Goal: Information Seeking & Learning: Learn about a topic

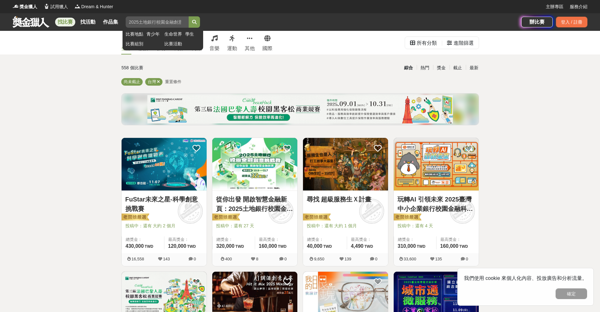
click at [158, 21] on input "search" at bounding box center [157, 21] width 63 height 11
click at [146, 43] on link "設計" at bounding box center [144, 43] width 10 height 24
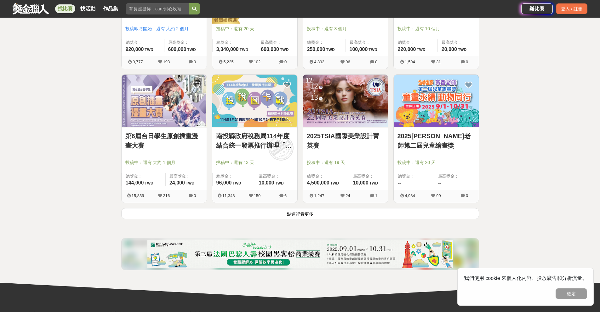
scroll to position [735, 0]
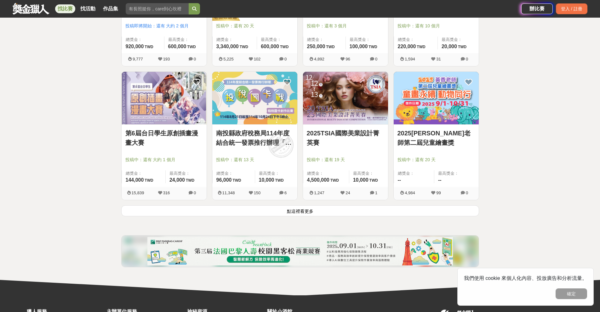
click at [298, 210] on button "點這裡看更多" at bounding box center [300, 210] width 358 height 11
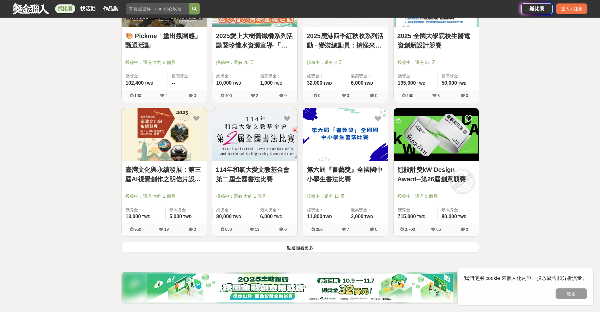
scroll to position [1502, 0]
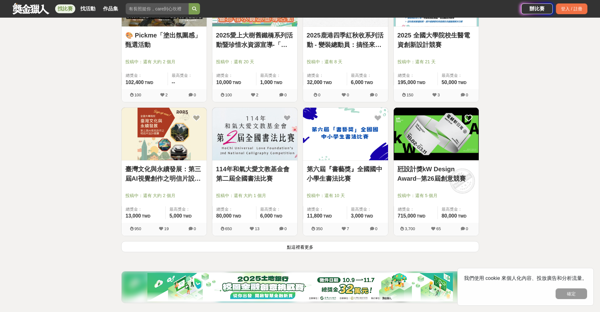
click at [277, 247] on button "點這裡看更多" at bounding box center [300, 246] width 358 height 11
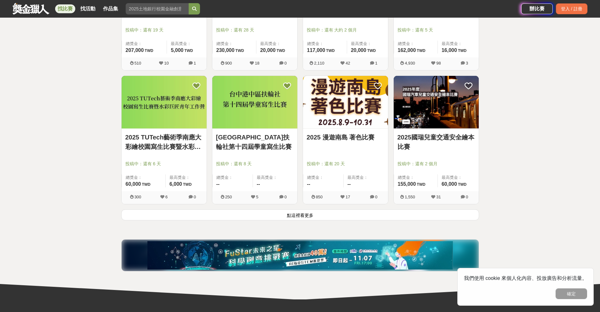
scroll to position [2353, 0]
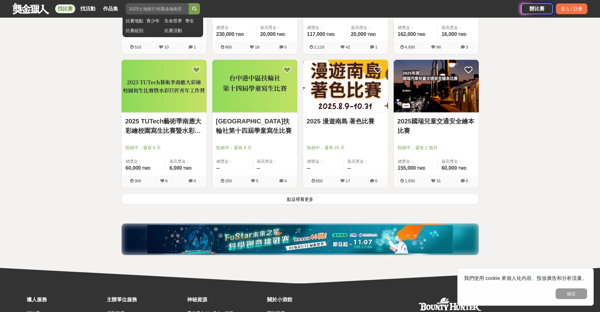
click at [161, 6] on input "search" at bounding box center [157, 8] width 63 height 11
type input "櫻花盃"
click at [195, 9] on icon "submit" at bounding box center [194, 9] width 4 height 4
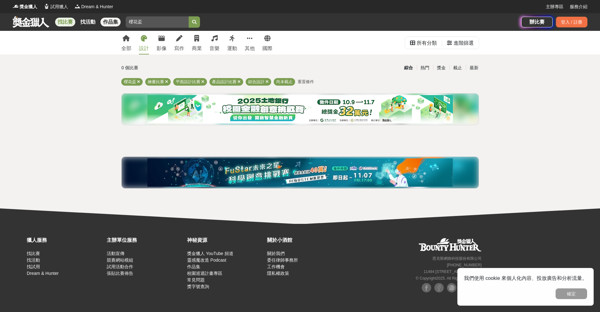
drag, startPoint x: 149, startPoint y: 21, endPoint x: 113, endPoint y: 22, distance: 36.6
click at [113, 22] on div "找比賽 找活動 作品集 櫻花盃 比賽地點 青少年 生命世界 學生 比賽組別 比賽活動" at bounding box center [267, 22] width 509 height 18
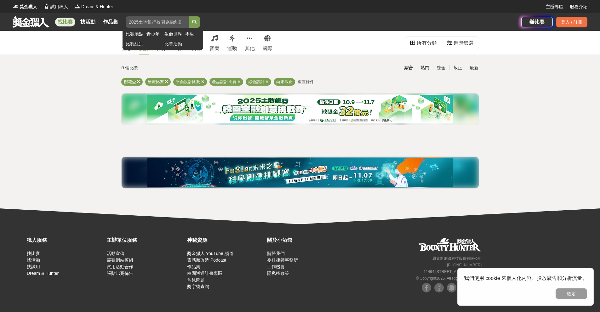
paste input "Sakura Awards"
click at [189, 16] on button "submit" at bounding box center [194, 21] width 11 height 11
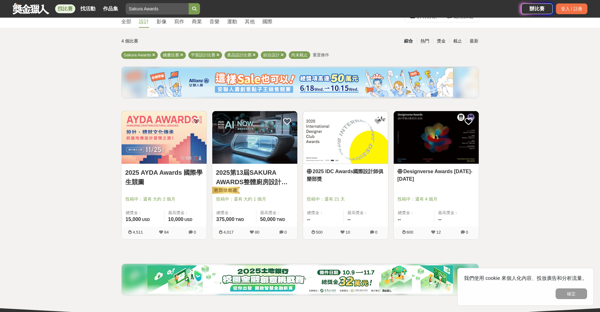
scroll to position [32, 0]
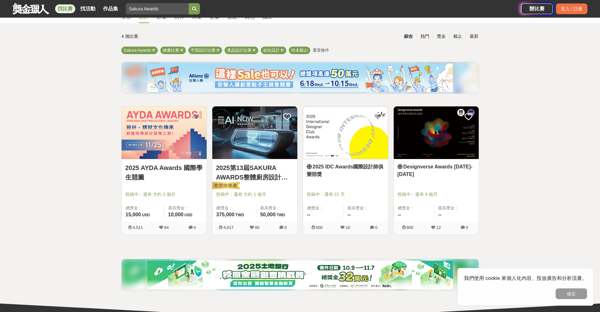
click at [267, 145] on img at bounding box center [254, 132] width 85 height 53
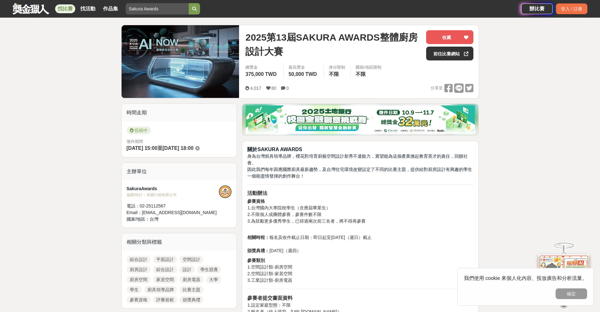
scroll to position [73, 0]
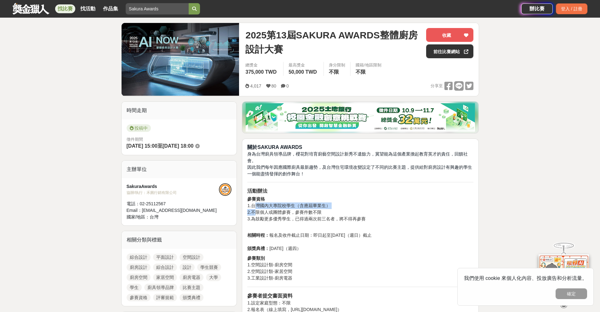
drag, startPoint x: 256, startPoint y: 207, endPoint x: 258, endPoint y: 214, distance: 7.0
click at [258, 214] on p "參賽資格 1.台灣國內大專院校學生（含應屆畢業生） 2.不限個人或團體參賽，參賽件數不限 3.為鼓勵更多優秀學生，已得過兩次前三名者，將不得再參賽" at bounding box center [360, 212] width 226 height 33
drag, startPoint x: 255, startPoint y: 216, endPoint x: 285, endPoint y: 215, distance: 29.9
click at [285, 215] on p "參賽資格 1.台灣國內大專院校學生（含應屆畢業生） 2.不限個人或團體參賽，參賽件數不限 3.為鼓勵更多優秀學生，已得過兩次前三名者，將不得再參賽" at bounding box center [360, 212] width 226 height 33
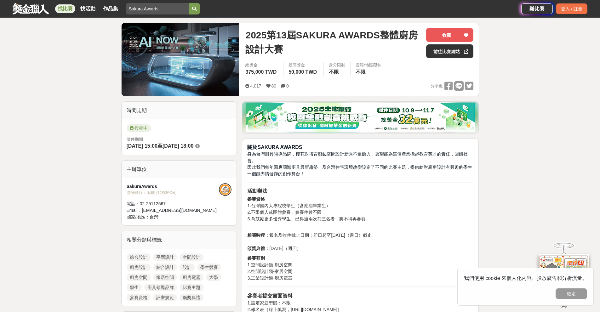
click at [286, 219] on p "參賽資格 1.台灣國內大專院校學生（含應屆畢業生） 2.不限個人或團體參賽，參賽件數不限 3.為鼓勵更多優秀學生，已得過兩次前三名者，將不得再參賽" at bounding box center [360, 212] width 226 height 33
drag, startPoint x: 256, startPoint y: 221, endPoint x: 289, endPoint y: 220, distance: 32.8
click at [289, 220] on p "參賽資格 1.台灣國內大專院校學生（含應屆畢業生） 2.不限個人或團體參賽，參賽件數不限 3.為鼓勵更多優秀學生，已得過兩次前三名者，將不得再參賽" at bounding box center [360, 212] width 226 height 33
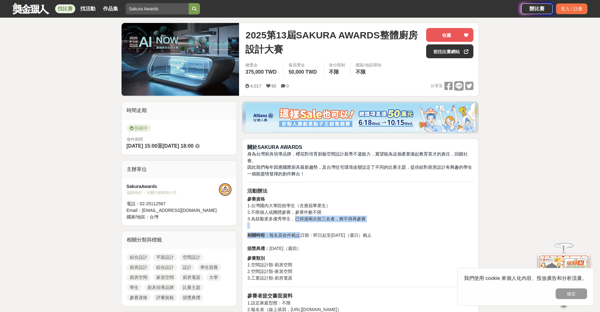
drag, startPoint x: 295, startPoint y: 221, endPoint x: 297, endPoint y: 230, distance: 10.1
click at [290, 234] on p "相關時程： 報名及收件截止日期：即日起至[DATE]（週日）截止 頒獎典禮： [DATE]（週四）" at bounding box center [360, 242] width 226 height 20
drag, startPoint x: 290, startPoint y: 234, endPoint x: 278, endPoint y: 254, distance: 23.2
click at [290, 235] on p "相關時程： 報名及收件截止日期：即日起至[DATE]（週日）截止 頒獎典禮： [DATE]（週四）" at bounding box center [360, 242] width 226 height 20
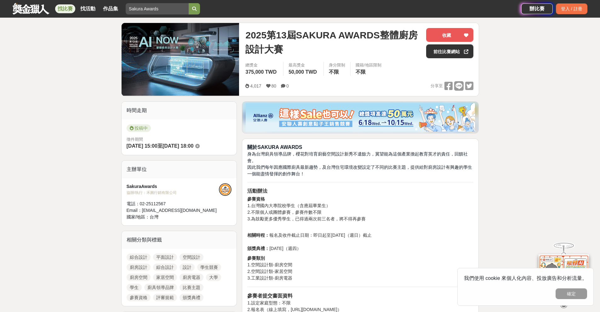
click at [274, 258] on p "參賽類別 1.空間設計類-廚房空間 2.空間設計類-家居空間 3.工業設計類-廚房電器" at bounding box center [360, 268] width 226 height 26
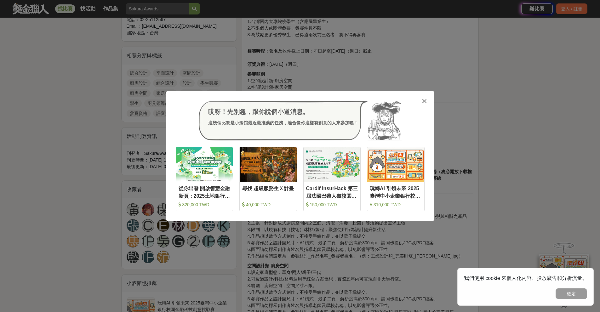
scroll to position [262, 0]
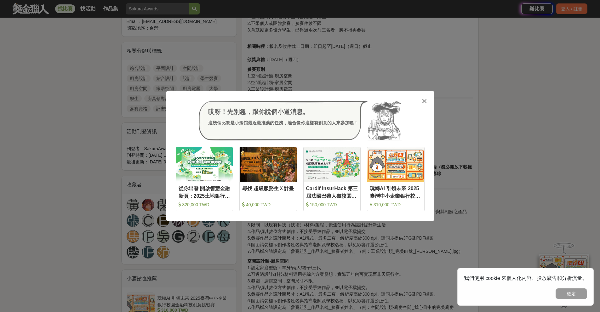
click at [420, 104] on div "哎呀！先別急，跟你說個小道消息。 這幾個比賽是小酒館最近最推薦的任務，適合像你這樣有創意的人來參加噢！" at bounding box center [300, 121] width 249 height 40
click at [425, 101] on icon at bounding box center [424, 101] width 5 height 6
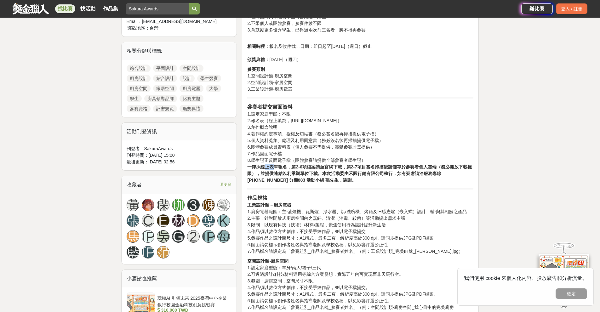
drag, startPoint x: 266, startPoint y: 166, endPoint x: 276, endPoint y: 166, distance: 9.8
click at [276, 166] on strong "一律採線上表單報名，第2-6項檔案請至官網下載，第2-7項目簽名掃描後請儲存於參賽者個人雲端（務必開放下載權限），並提供連結以利承辦單位下載。本次活動委由禾圓…" at bounding box center [359, 173] width 224 height 18
click at [277, 174] on strong "一律採線上表單報名，第2-6項檔案請至官網下載，第2-7項目簽名掃描後請儲存於參賽者個人雲端（務必開放下載權限），並提供連結以利承辦單位下載。本次活動委由禾圓…" at bounding box center [359, 173] width 224 height 18
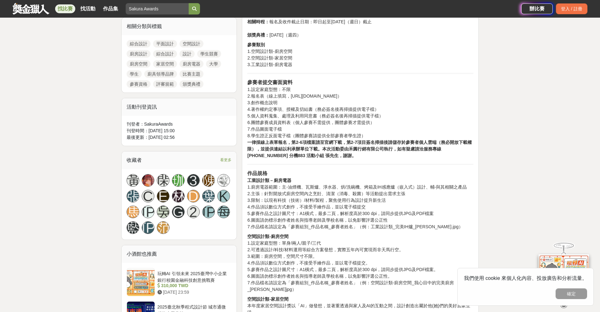
scroll to position [325, 0]
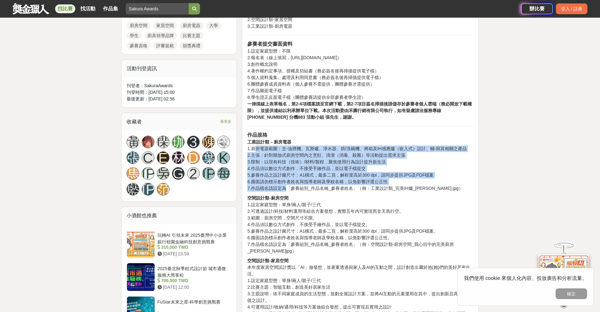
drag, startPoint x: 254, startPoint y: 148, endPoint x: 285, endPoint y: 187, distance: 49.9
click at [285, 187] on p "作品規格 工業設計類－廚房電器 1.廚房電器範圍：主-油煙機、瓦斯爐、淨水器、烘/洗碗機、烤箱及IH感應爐（嵌入式）設計、輔-與其相關之產品 2.主張：針對開…" at bounding box center [360, 161] width 226 height 60
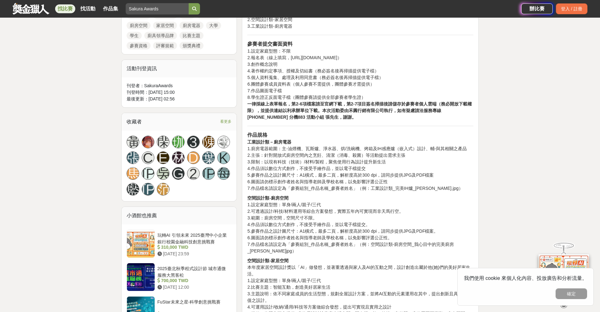
click at [292, 190] on p "作品規格 工業設計類－廚房電器 1.廚房電器範圍：主-油煙機、瓦斯爐、淨水器、烘/洗碗機、烤箱及IH感應爐（嵌入式）設計、輔-與其相關之產品 2.主張：針對開…" at bounding box center [360, 161] width 226 height 60
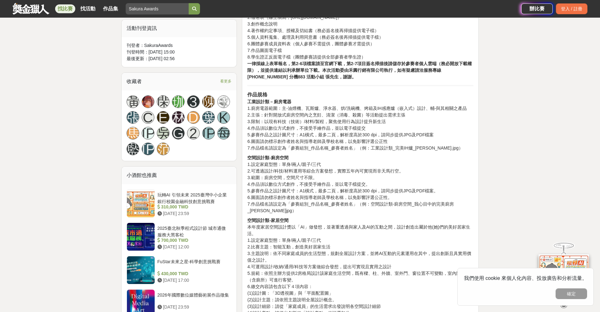
scroll to position [368, 0]
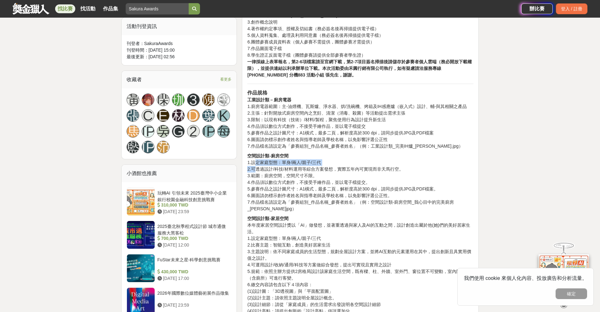
drag, startPoint x: 254, startPoint y: 162, endPoint x: 256, endPoint y: 169, distance: 7.2
click at [256, 166] on p "空間設計類-廚房空間 1.設定家庭型態：單身/兩人/親子/三代 2.可透過設計/科技/材料運用等綜合方案發想，實際五年內可實現而非天馬行空。 3.範圍：廚房空…" at bounding box center [360, 183] width 226 height 60
click at [254, 174] on p "空間設計類-廚房空間 1.設定家庭型態：單身/兩人/親子/三代 2.可透過設計/科技/材料運用等綜合方案發想，實際五年內可實現而非天馬行空。 3.範圍：廚房空…" at bounding box center [360, 183] width 226 height 60
drag, startPoint x: 256, startPoint y: 177, endPoint x: 260, endPoint y: 183, distance: 6.6
click at [260, 183] on p "空間設計類-廚房空間 1.設定家庭型態：單身/兩人/親子/三代 2.可透過設計/科技/材料運用等綜合方案發想，實際五年內可實現而非天馬行空。 3.範圍：廚房空…" at bounding box center [360, 183] width 226 height 60
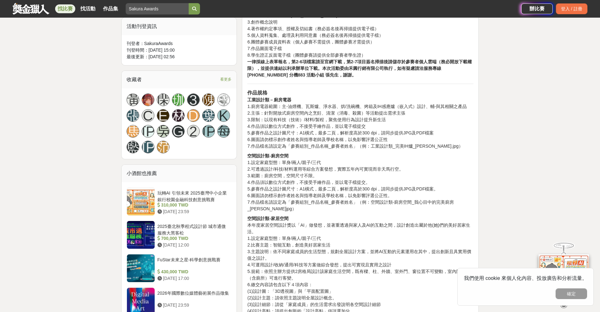
click at [261, 187] on p "空間設計類-廚房空間 1.設定家庭型態：單身/兩人/親子/三代 2.可透過設計/科技/材料運用等綜合方案發想，實際五年內可實現而非天馬行空。 3.範圍：廚房空…" at bounding box center [360, 183] width 226 height 60
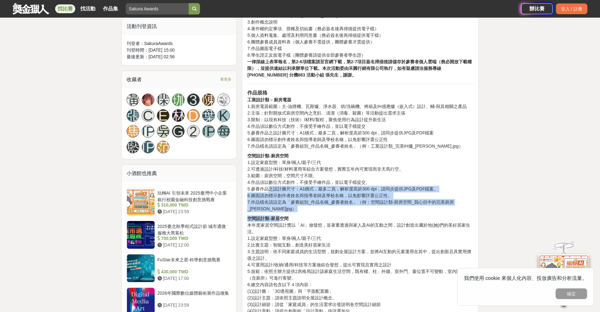
drag, startPoint x: 268, startPoint y: 189, endPoint x: 281, endPoint y: 214, distance: 28.5
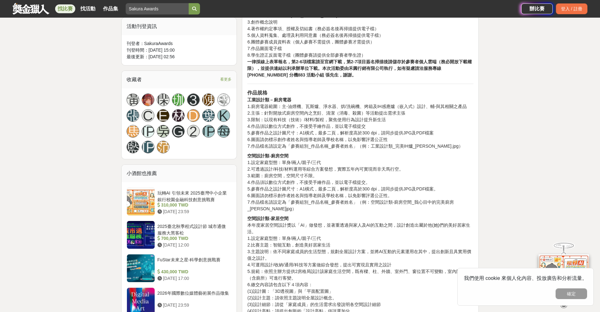
click at [352, 219] on p "空間設計類-家居空間 本年度家居空間設計獎以「AI」做發想，並著重透過與家人及AI的互動之間，設計創造出屬於他(她)們的美好居家生活。 1.設定家庭型態：單身…" at bounding box center [360, 279] width 226 height 126
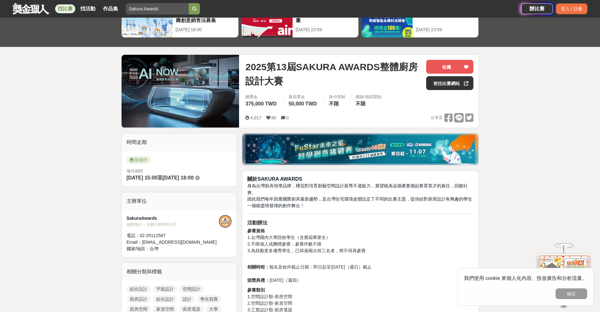
scroll to position [42, 0]
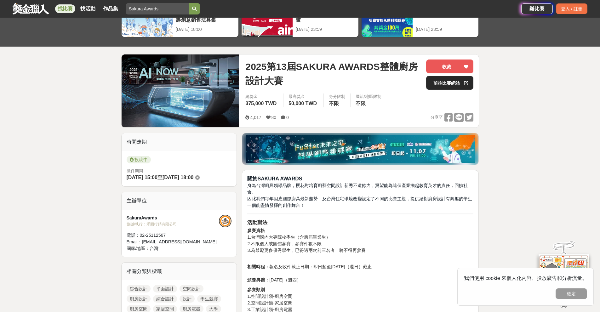
click at [468, 80] on div at bounding box center [466, 82] width 6 height 13
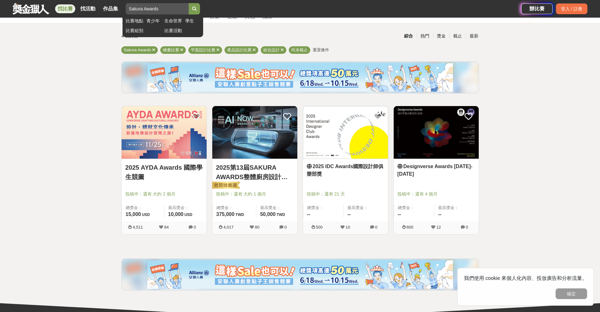
scroll to position [32, 0]
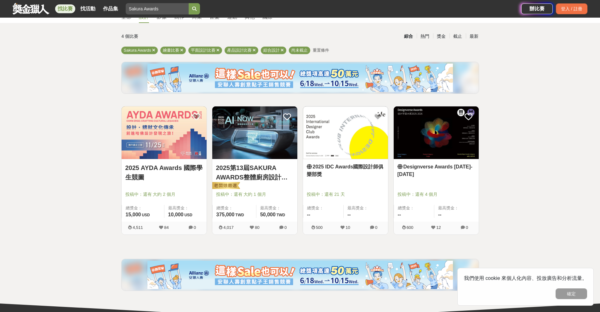
click at [67, 7] on link "找比賽" at bounding box center [65, 8] width 20 height 9
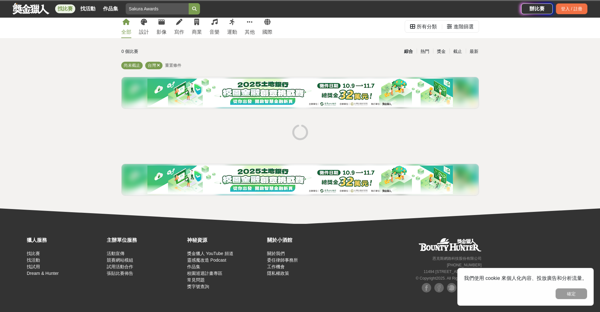
scroll to position [16, 0]
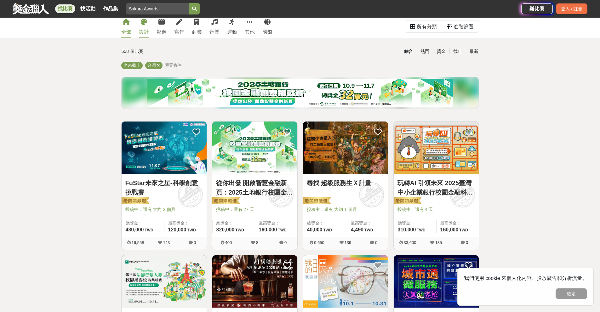
click at [147, 27] on link "設計" at bounding box center [144, 26] width 10 height 24
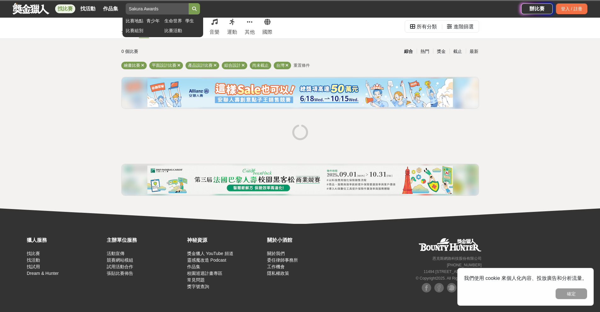
click at [153, 19] on link "青少年" at bounding box center [154, 21] width 15 height 7
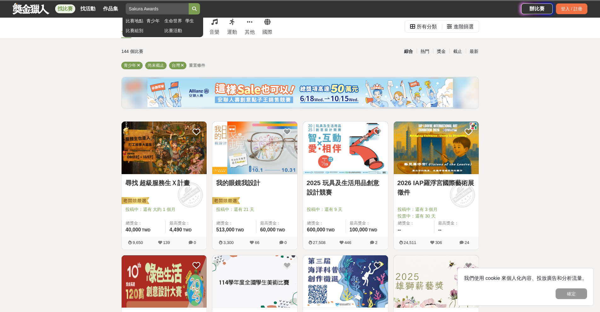
click at [193, 21] on link "學生" at bounding box center [192, 21] width 15 height 7
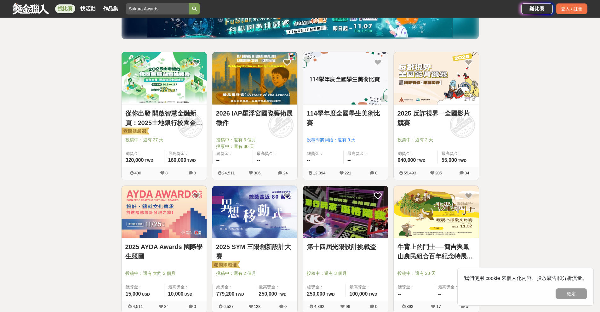
scroll to position [90, 0]
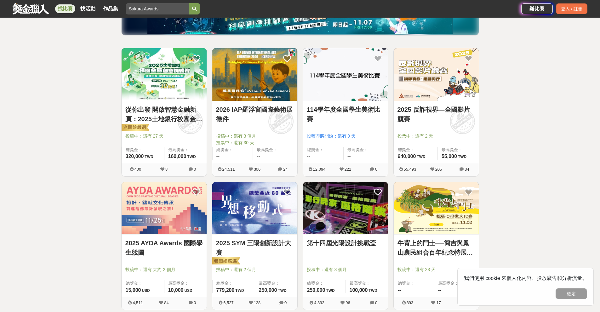
click at [189, 109] on link "從你出發 開啟智慧金融新頁：2025土地銀行校園金融創意挑戰賽" at bounding box center [164, 114] width 78 height 19
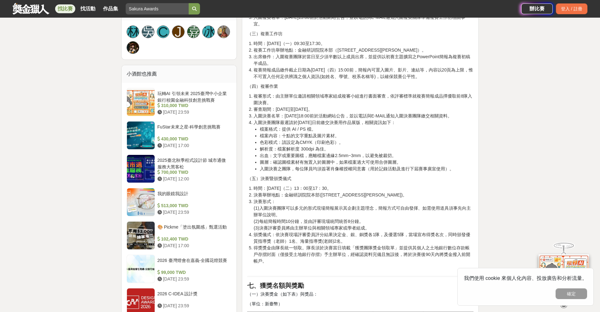
scroll to position [588, 0]
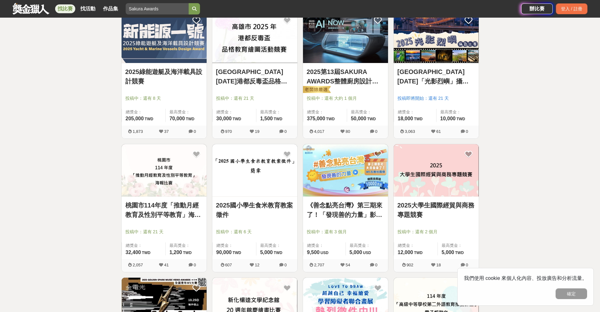
scroll to position [531, 0]
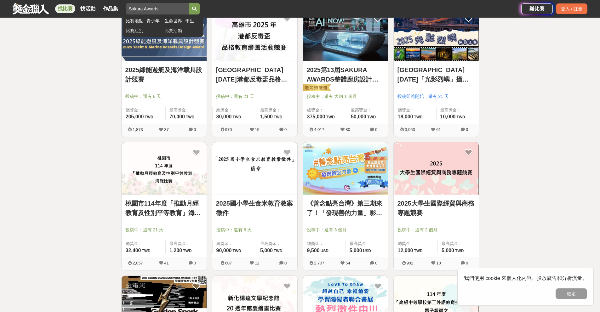
click at [176, 13] on input "Sakura Awards" at bounding box center [157, 8] width 63 height 11
type input "S"
type input "室內"
click at [189, 3] on button "submit" at bounding box center [194, 8] width 11 height 11
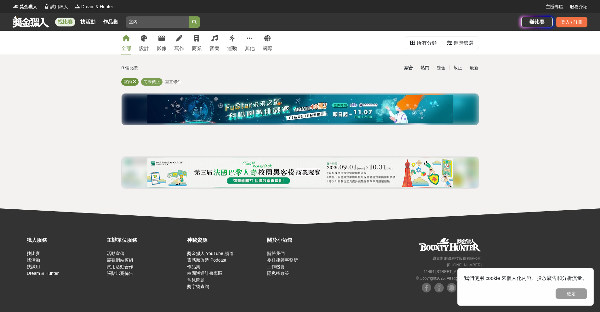
click at [134, 81] on icon at bounding box center [134, 82] width 3 height 4
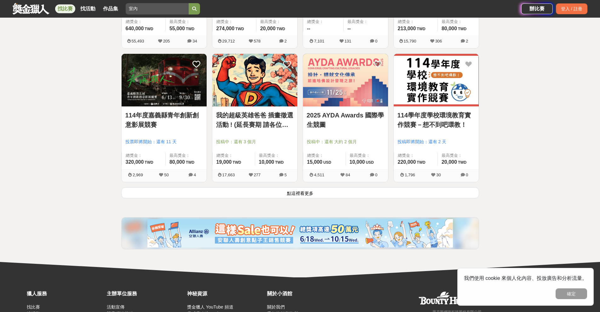
scroll to position [767, 0]
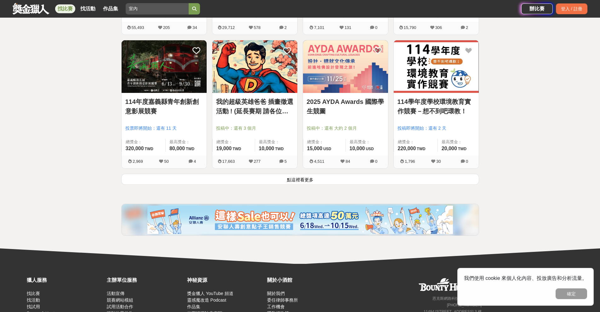
click at [287, 180] on button "點這裡看更多" at bounding box center [300, 179] width 358 height 11
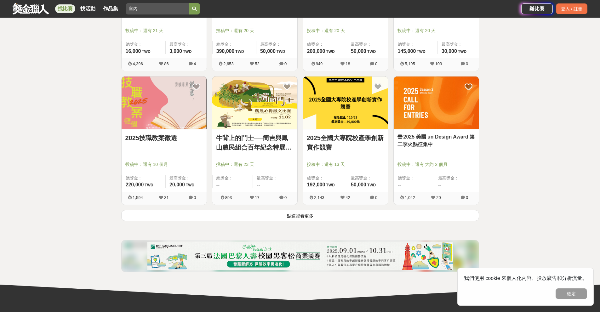
scroll to position [1533, 0]
click at [306, 216] on button "點這裡看更多" at bounding box center [300, 215] width 358 height 11
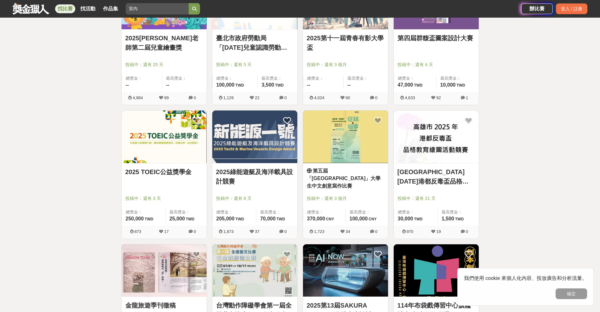
scroll to position [1901, 0]
click at [452, 57] on div at bounding box center [438, 56] width 81 height 8
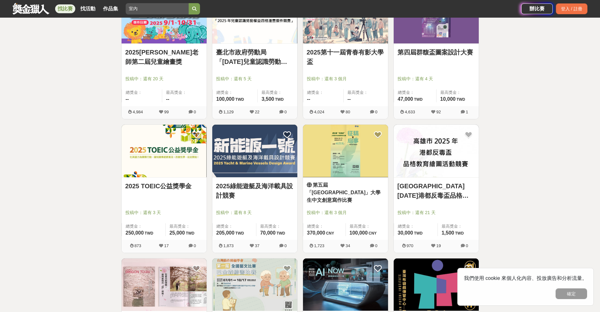
scroll to position [1880, 0]
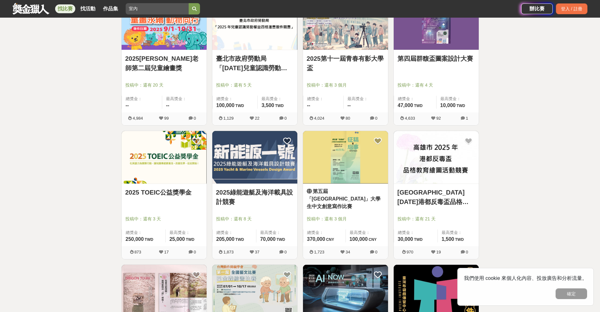
click at [448, 43] on img at bounding box center [436, 23] width 85 height 53
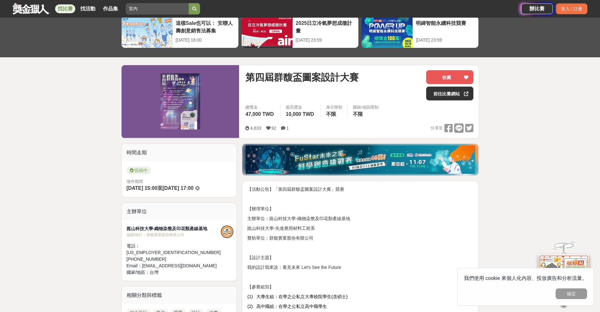
scroll to position [32, 0]
drag, startPoint x: 276, startPoint y: 218, endPoint x: 345, endPoint y: 222, distance: 69.1
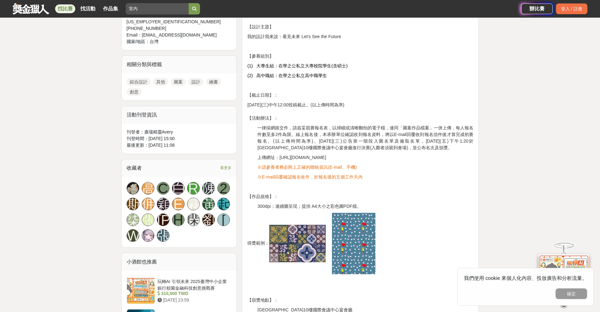
scroll to position [262, 0]
click at [261, 207] on span "300dpi；連續圖呈現；提供 A4大小之彩色圖PDF檔。" at bounding box center [309, 206] width 104 height 5
drag, startPoint x: 272, startPoint y: 206, endPoint x: 305, endPoint y: 204, distance: 33.5
click at [305, 204] on span "300dpi；連續圖呈現；提供 A4大小之彩色圖PDF檔。" at bounding box center [309, 206] width 104 height 5
click at [308, 207] on span "300dpi；連續圖呈現；提供 A4大小之彩色圖PDF檔。" at bounding box center [309, 206] width 104 height 5
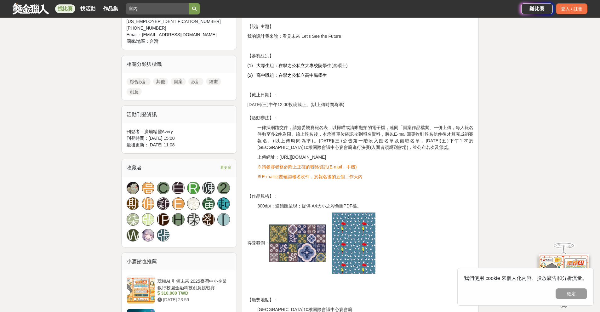
click at [314, 210] on div "【活動公告】「第四屆群馥盃圖案設計大賽」競賽 【辦理單位】 主辦單位：崑山科技大學-織物染整及印花類產線基地 崑山科技大學-先進應用材料工程系 贊助單位：群馥…" at bounding box center [360, 236] width 226 height 563
drag, startPoint x: 318, startPoint y: 206, endPoint x: 342, endPoint y: 205, distance: 24.6
click at [342, 205] on span "300dpi；連續圖呈現；提供 A4大小之彩色圖PDF檔。" at bounding box center [309, 206] width 104 height 5
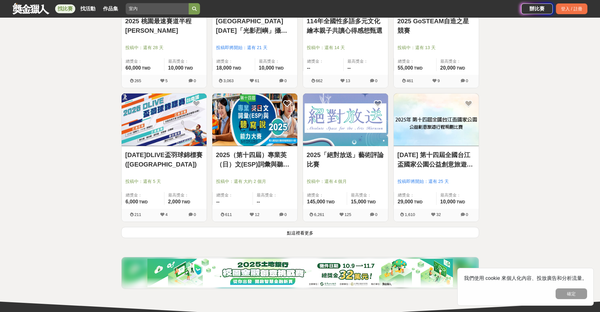
scroll to position [2321, 0]
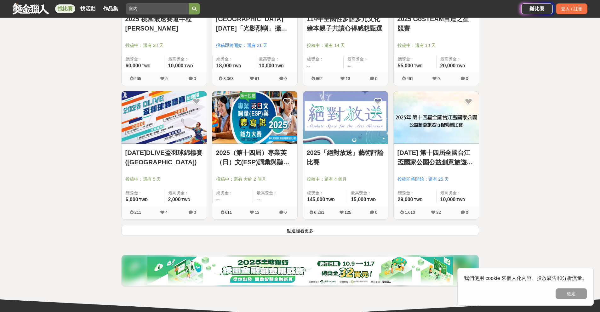
click at [306, 228] on button "點這裡看更多" at bounding box center [300, 230] width 358 height 11
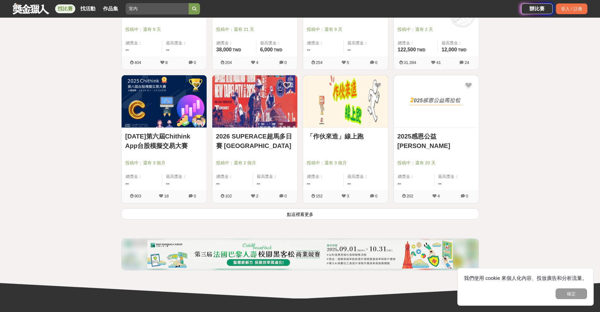
scroll to position [3140, 0]
click at [305, 211] on button "點這裡看更多" at bounding box center [300, 213] width 358 height 11
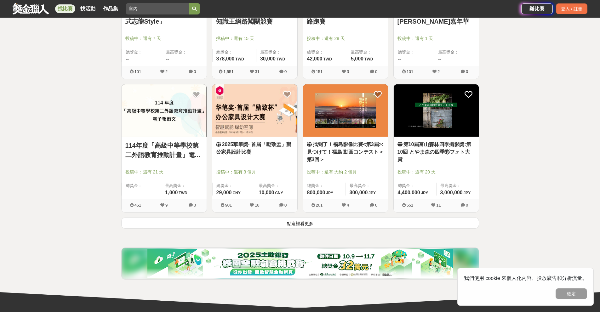
scroll to position [3938, 0]
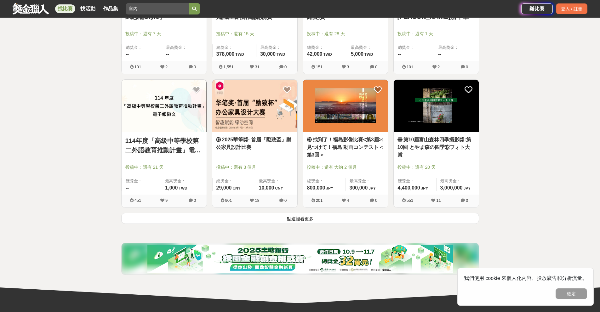
click at [304, 216] on button "點這裡看更多" at bounding box center [300, 218] width 358 height 11
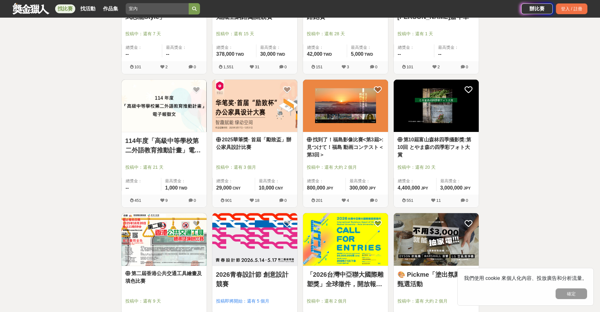
click at [269, 160] on div at bounding box center [256, 159] width 81 height 8
click at [264, 121] on img at bounding box center [254, 106] width 85 height 53
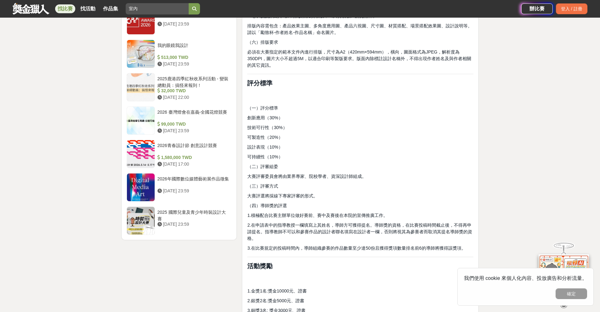
scroll to position [683, 0]
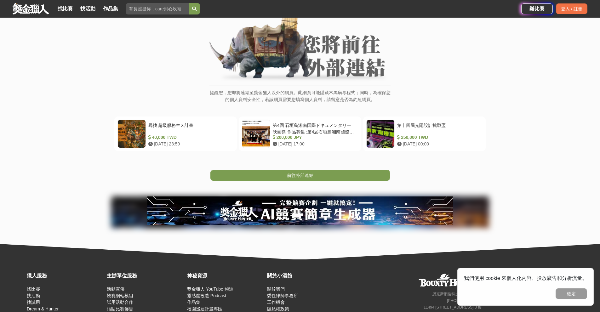
scroll to position [53, 0]
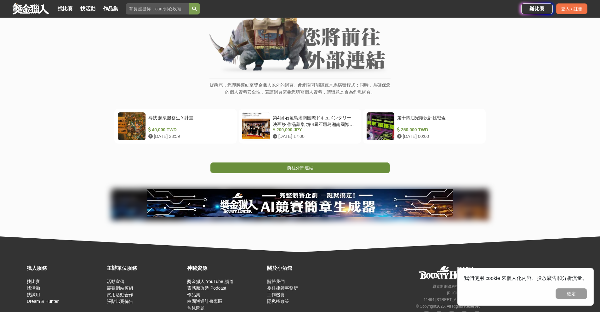
click at [283, 166] on link "前往外部連結" at bounding box center [300, 168] width 180 height 11
